Goal: Use online tool/utility

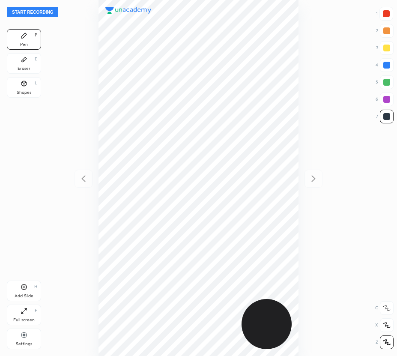
scroll to position [356, 260]
click at [42, 12] on button "Start recording" at bounding box center [32, 12] width 51 height 10
click at [386, 65] on div at bounding box center [386, 65] width 7 height 7
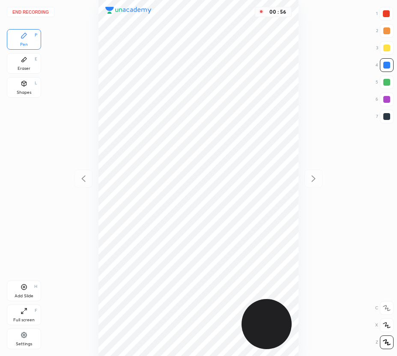
click at [22, 289] on icon at bounding box center [24, 286] width 7 height 7
click at [28, 288] on div "Add Slide H" at bounding box center [24, 290] width 34 height 21
drag, startPoint x: 86, startPoint y: 172, endPoint x: 88, endPoint y: 165, distance: 7.5
click at [86, 172] on div at bounding box center [83, 178] width 18 height 18
click at [314, 176] on icon at bounding box center [313, 178] width 10 height 10
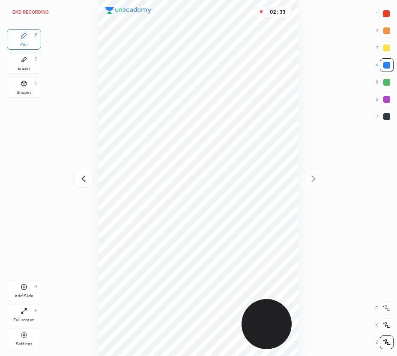
drag, startPoint x: 387, startPoint y: 12, endPoint x: 374, endPoint y: 18, distance: 14.7
click at [386, 12] on div at bounding box center [385, 13] width 7 height 7
click at [383, 82] on div at bounding box center [386, 82] width 7 height 7
drag, startPoint x: 390, startPoint y: 117, endPoint x: 300, endPoint y: 222, distance: 137.4
click at [390, 118] on div at bounding box center [386, 117] width 14 height 14
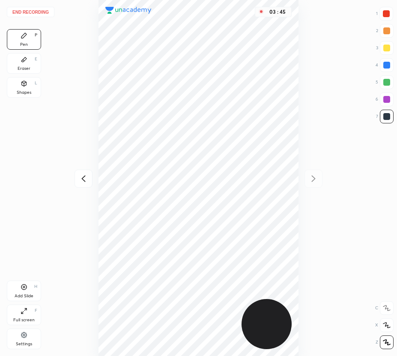
click at [41, 11] on button "End recording" at bounding box center [30, 12] width 47 height 10
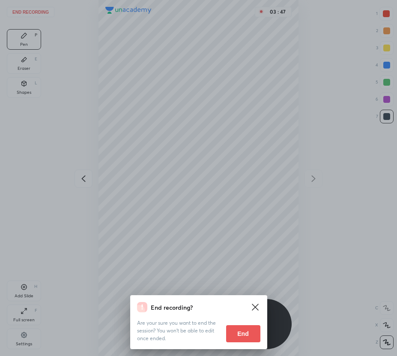
click at [245, 332] on button "End" at bounding box center [243, 333] width 34 height 17
